Goal: Navigation & Orientation: Find specific page/section

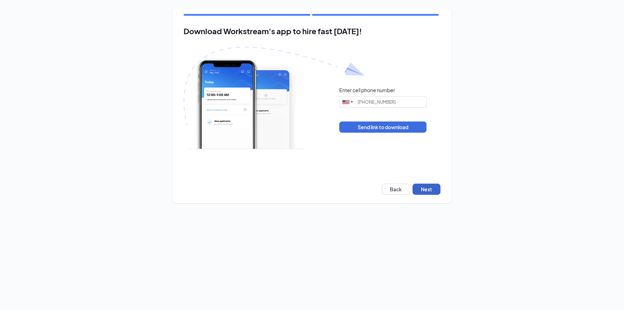
click at [427, 189] on button "Next" at bounding box center [427, 189] width 28 height 11
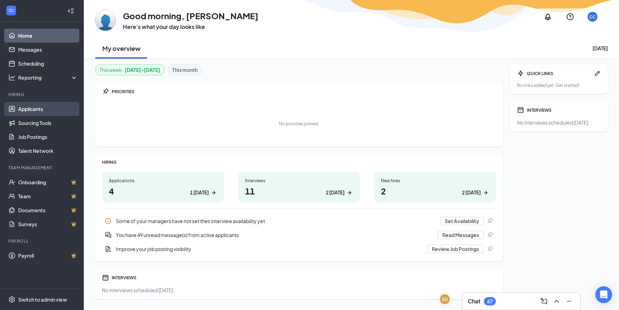
click at [49, 103] on link "Applicants" at bounding box center [48, 109] width 60 height 14
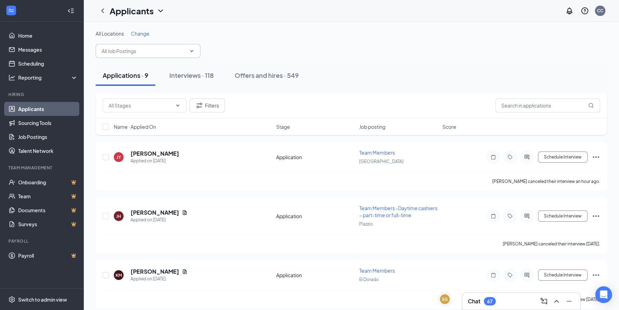
click at [190, 57] on span at bounding box center [148, 51] width 105 height 14
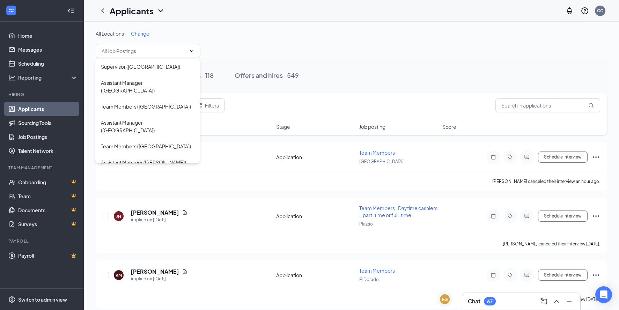
click at [345, 47] on div "All Locations Change" at bounding box center [352, 44] width 512 height 28
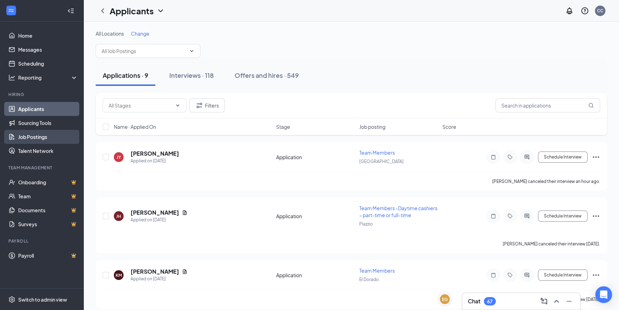
click at [56, 134] on link "Job Postings" at bounding box center [48, 137] width 60 height 14
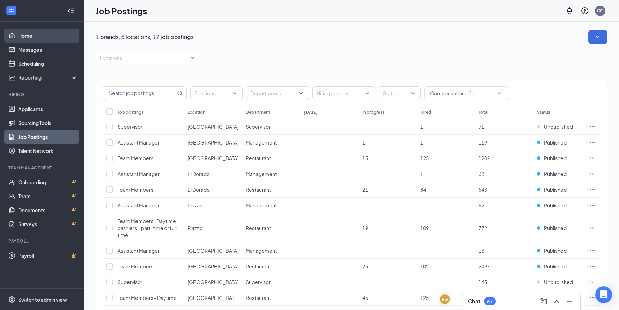
click at [31, 34] on link "Home" at bounding box center [48, 36] width 60 height 14
